Goal: Obtain resource: Download file/media

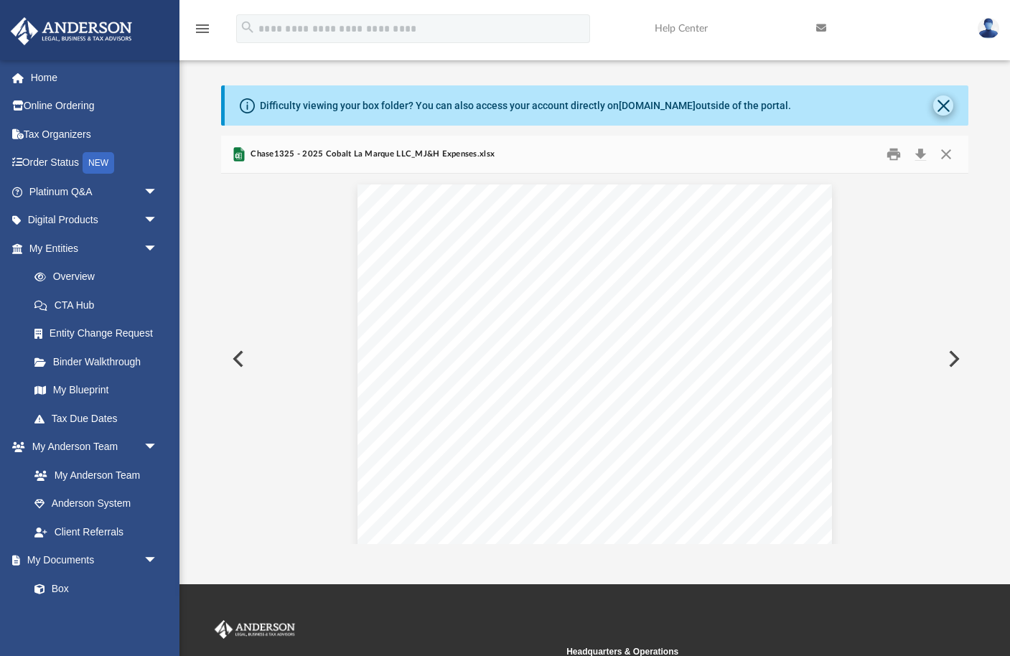
click at [948, 101] on button "Close" at bounding box center [943, 105] width 20 height 20
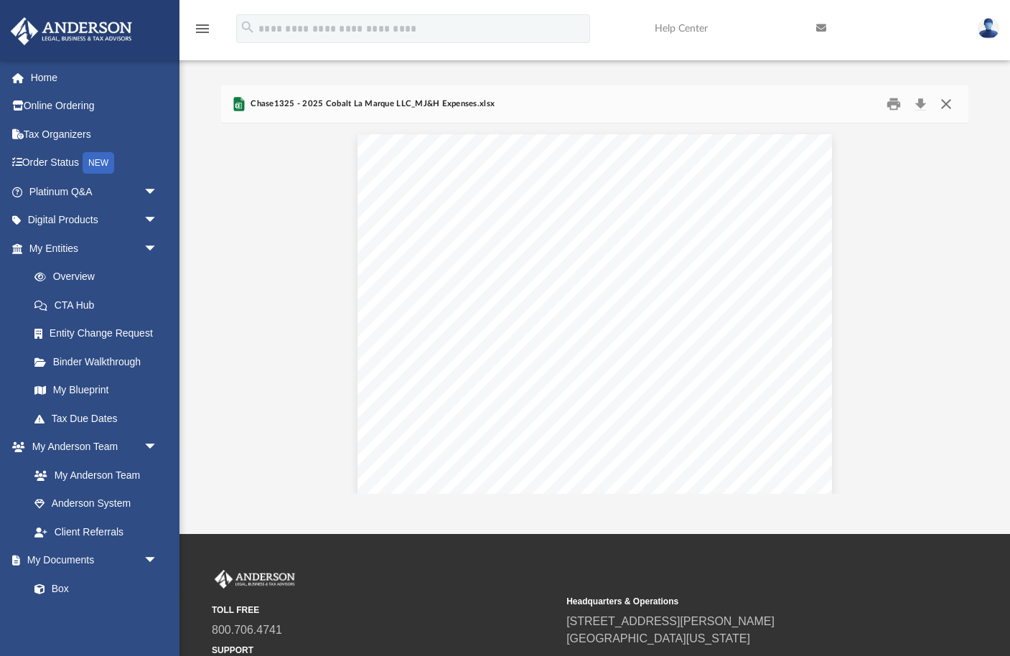
click at [950, 99] on button "Close" at bounding box center [946, 104] width 26 height 22
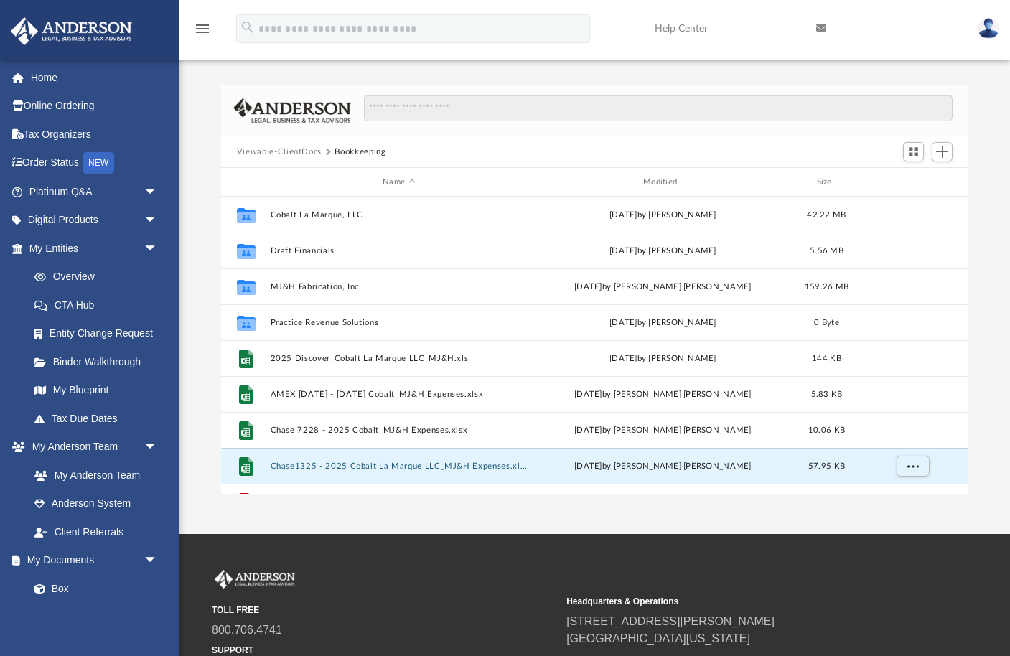
click at [297, 151] on button "Viewable-ClientDocs" at bounding box center [279, 152] width 85 height 13
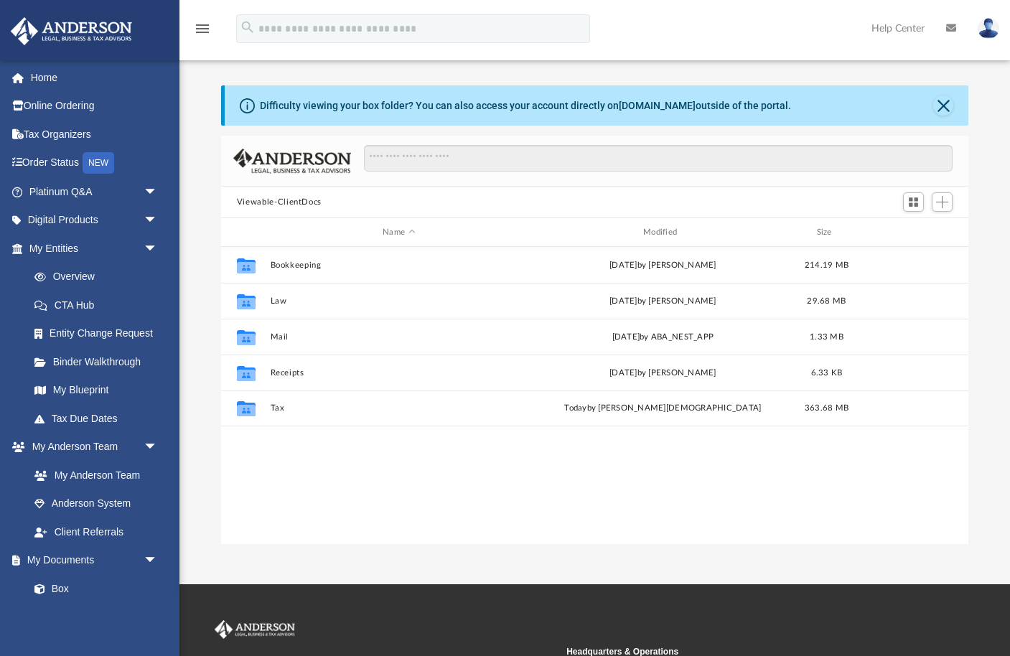
scroll to position [327, 748]
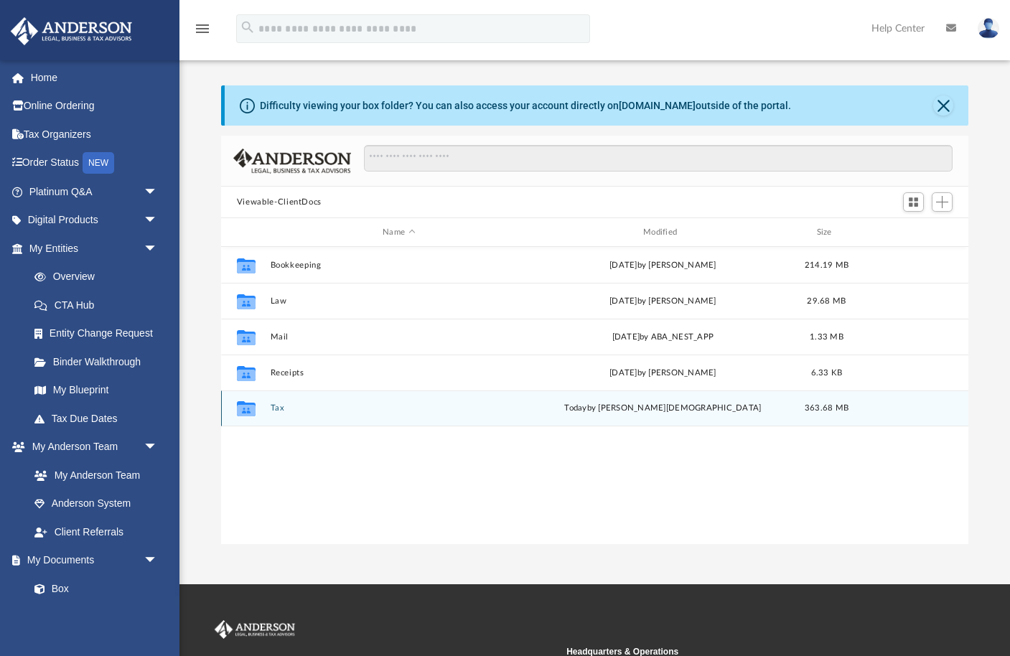
click at [277, 406] on button "Tax" at bounding box center [399, 407] width 258 height 9
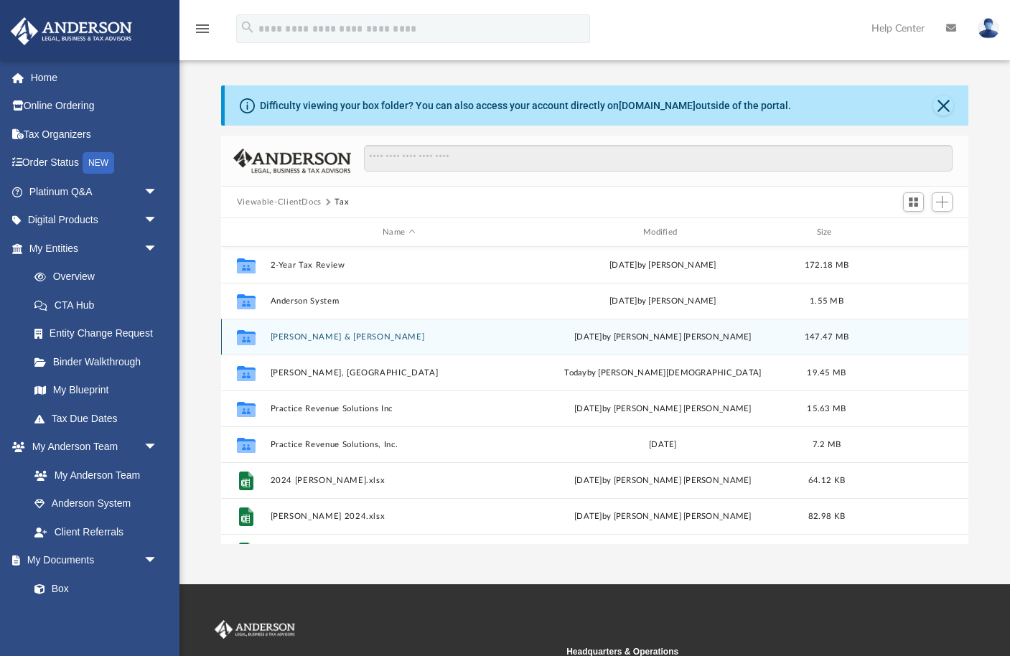
click at [339, 335] on button "[PERSON_NAME] & [PERSON_NAME]" at bounding box center [399, 336] width 258 height 9
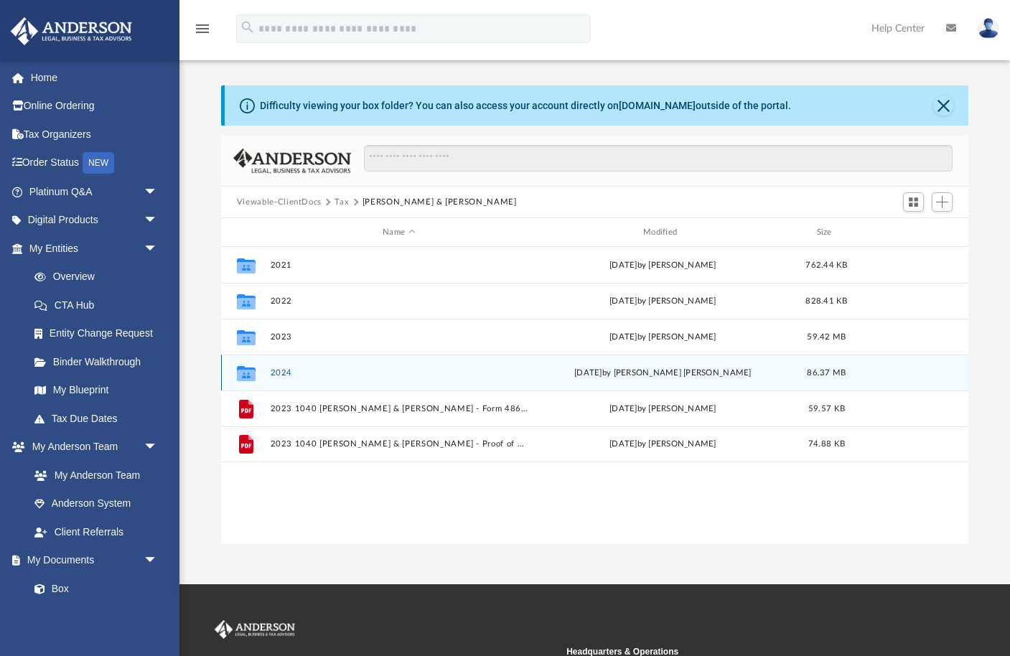
click at [282, 374] on button "2024" at bounding box center [399, 372] width 258 height 9
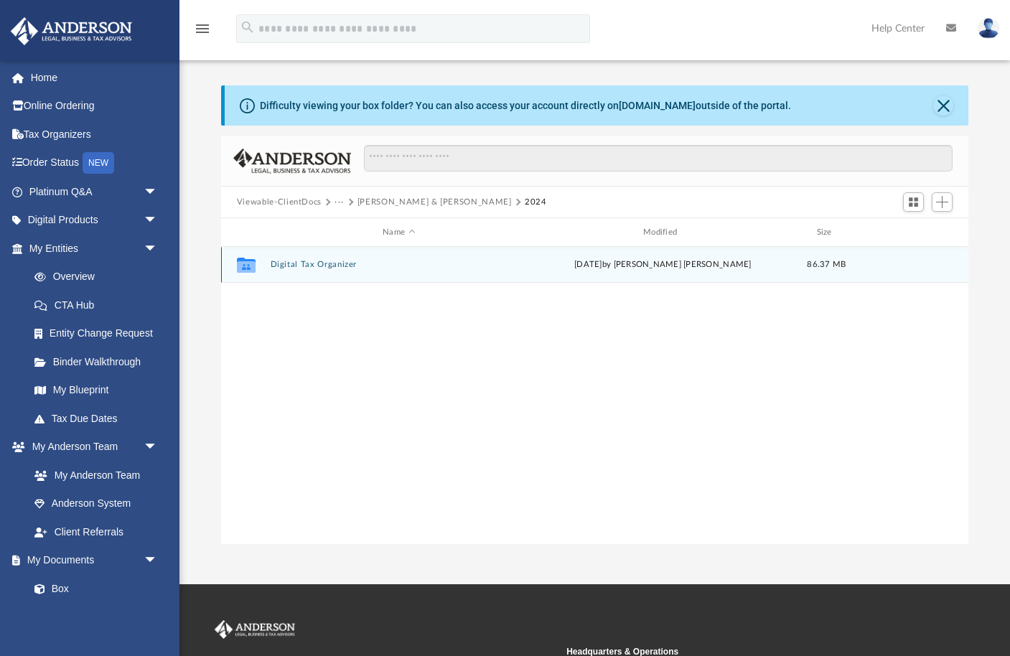
click at [324, 266] on button "Digital Tax Organizer" at bounding box center [399, 264] width 258 height 9
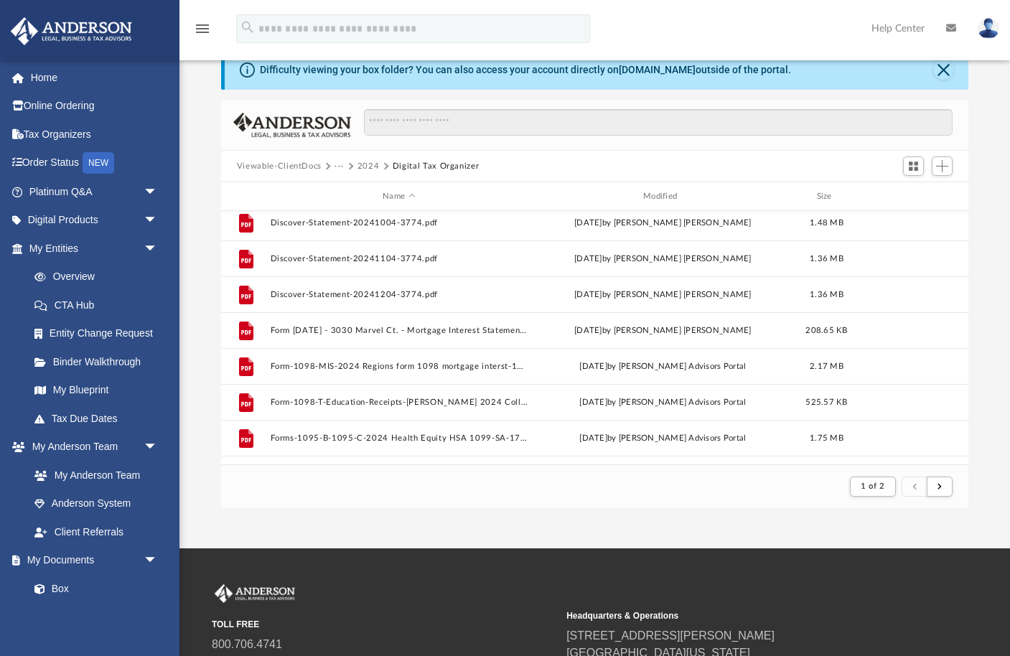
scroll to position [1486, 0]
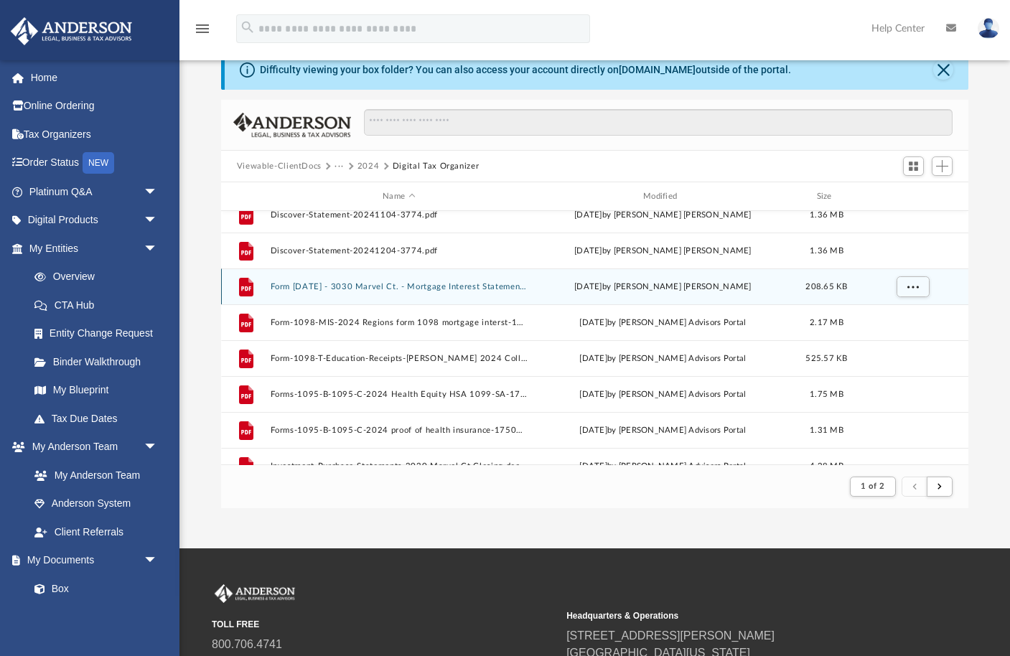
click at [352, 286] on button "Form 1098 - 3030 Marvel Ct. - Mortgage Interest Statement.pdf" at bounding box center [399, 286] width 258 height 9
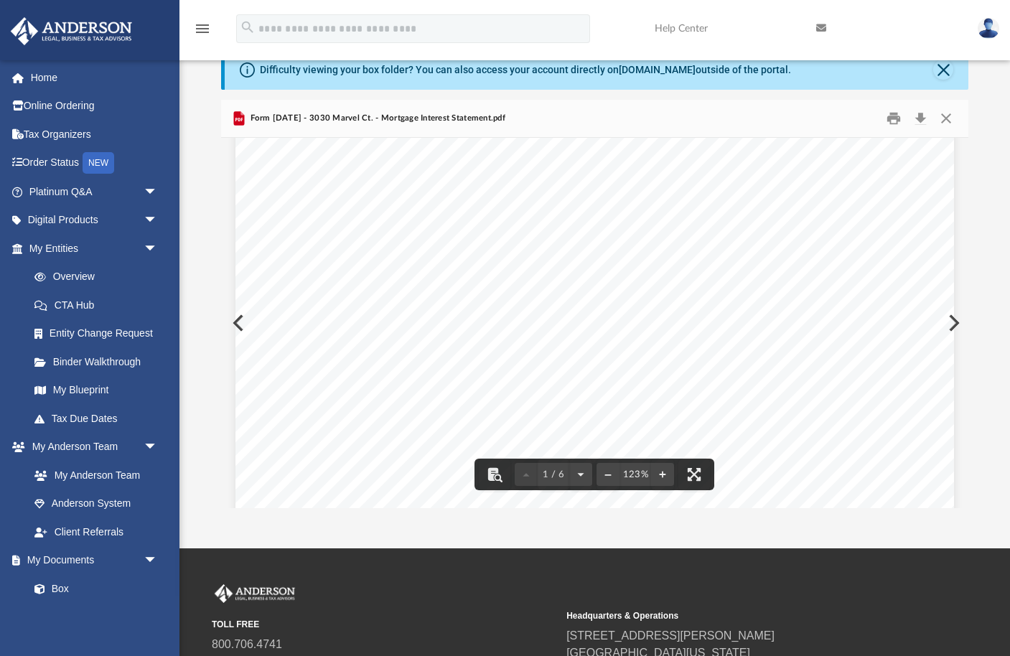
scroll to position [510, 0]
click at [235, 317] on div "RETURN SERVICE ONLY PLEASE DO NOT SEND MAIL TO THIS ADDRESS PO Box 818060 5801 …" at bounding box center [594, 231] width 719 height 1184
click at [946, 116] on button "Close" at bounding box center [946, 119] width 26 height 22
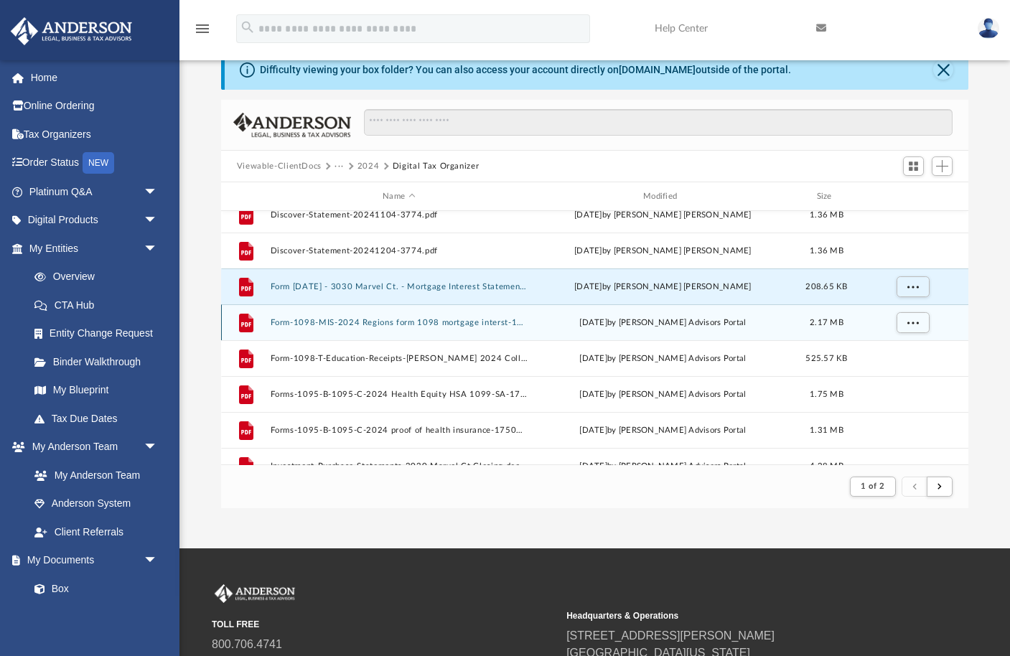
click at [372, 320] on button "Form-1098-MIS-2024 Regions form 1098 mortgage interst-175054844268573fda6485c.p…" at bounding box center [399, 322] width 258 height 9
